Goal: Transaction & Acquisition: Purchase product/service

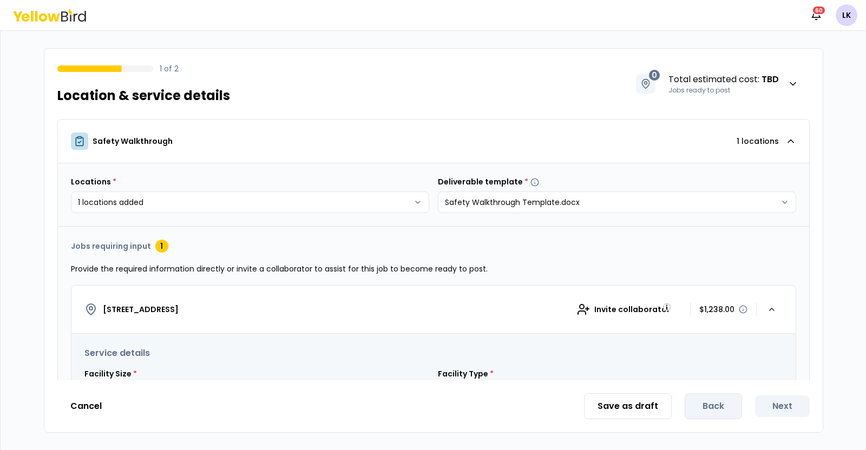
select select "*"
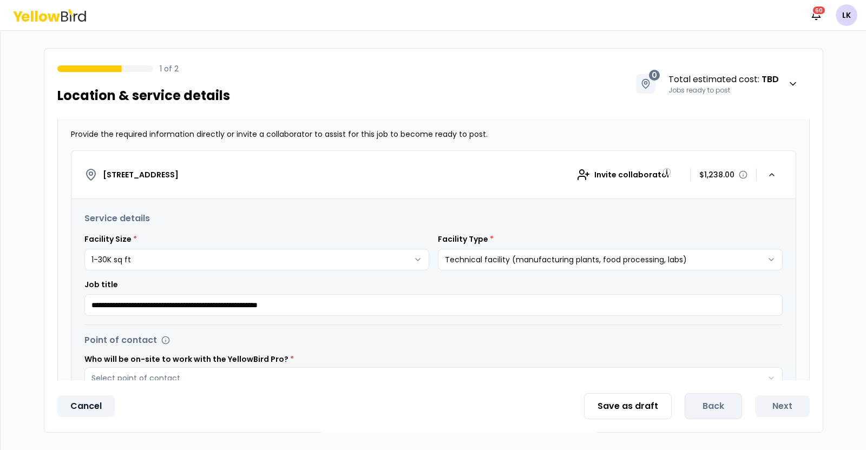
click at [85, 404] on button "Cancel" at bounding box center [85, 407] width 57 height 22
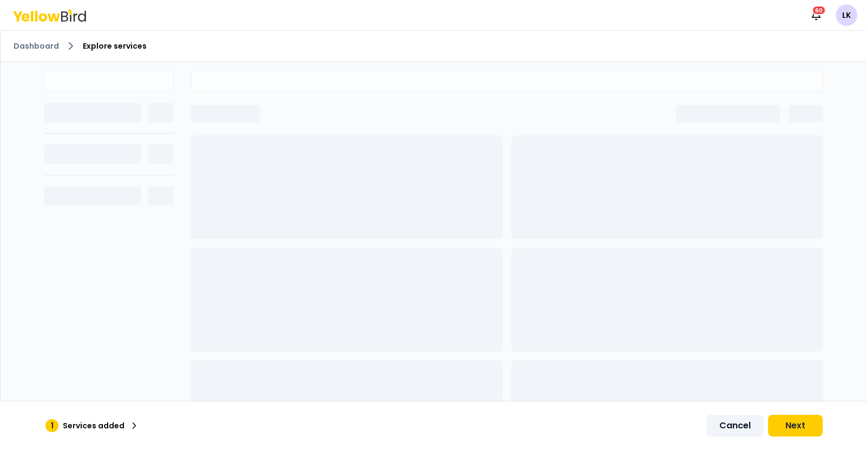
click at [727, 425] on button "Cancel" at bounding box center [734, 426] width 57 height 22
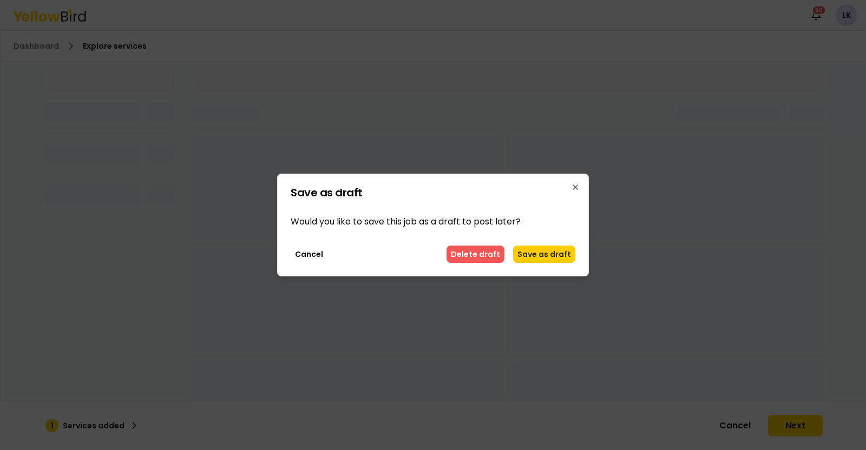
click at [469, 252] on button "Delete draft" at bounding box center [475, 254] width 58 height 17
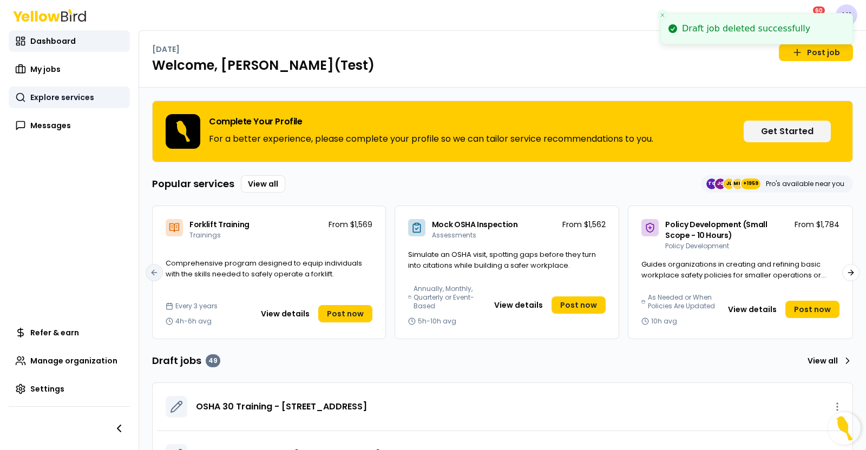
click at [60, 95] on span "Explore services" at bounding box center [62, 97] width 64 height 11
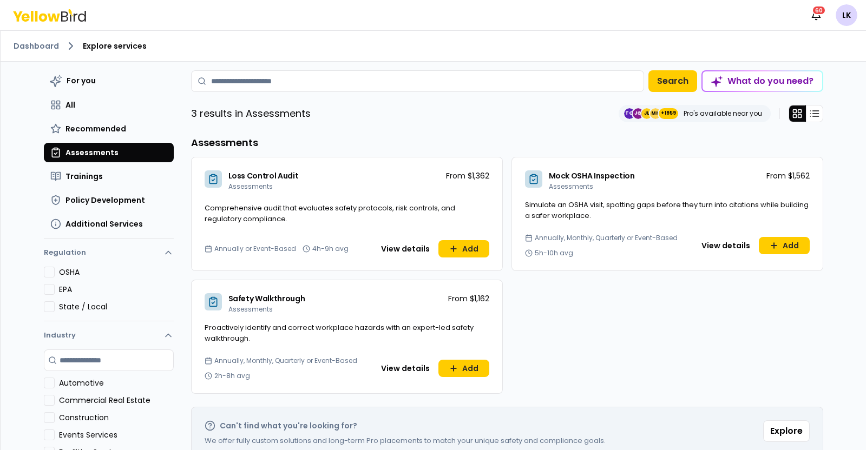
click at [262, 291] on div "Safety Walkthrough Assessments From $1,162" at bounding box center [347, 301] width 311 height 42
click at [392, 366] on button "View details" at bounding box center [405, 368] width 62 height 17
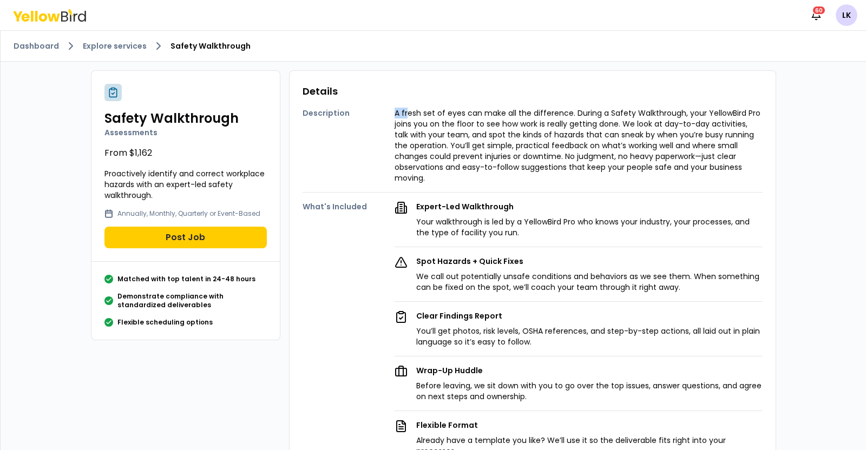
drag, startPoint x: 386, startPoint y: 113, endPoint x: 403, endPoint y: 112, distance: 16.2
click at [403, 112] on div "Description A fresh set of eyes can make all the difference. During a Safety Wa…" at bounding box center [533, 141] width 460 height 84
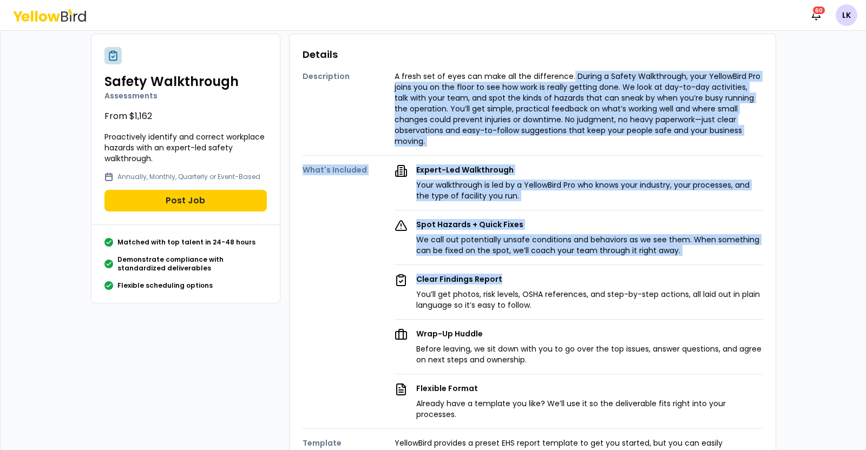
scroll to position [67, 0]
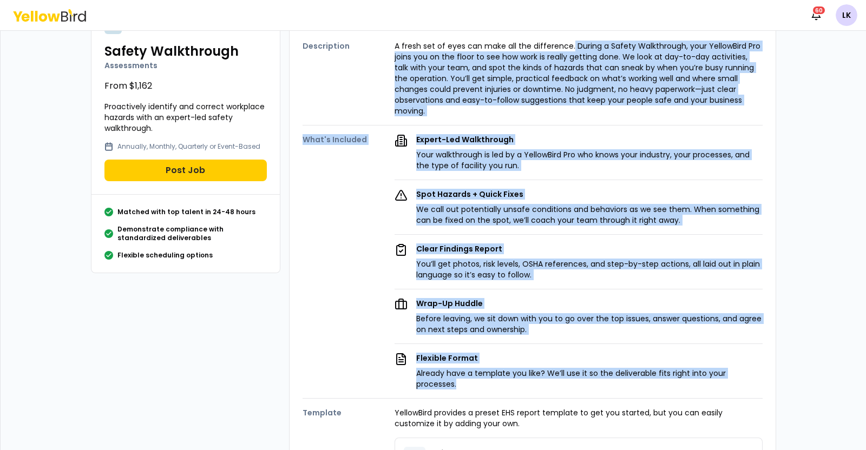
drag, startPoint x: 566, startPoint y: 111, endPoint x: 723, endPoint y: 369, distance: 302.4
click at [723, 369] on div "Description A fresh set of eyes can make all the difference. During a Safety Wa…" at bounding box center [533, 335] width 460 height 606
copy div "Loremi d Sitame Consectetur, adip ElitseDdoe Tem incid utl et dol magna al eni …"
